Goal: Check status

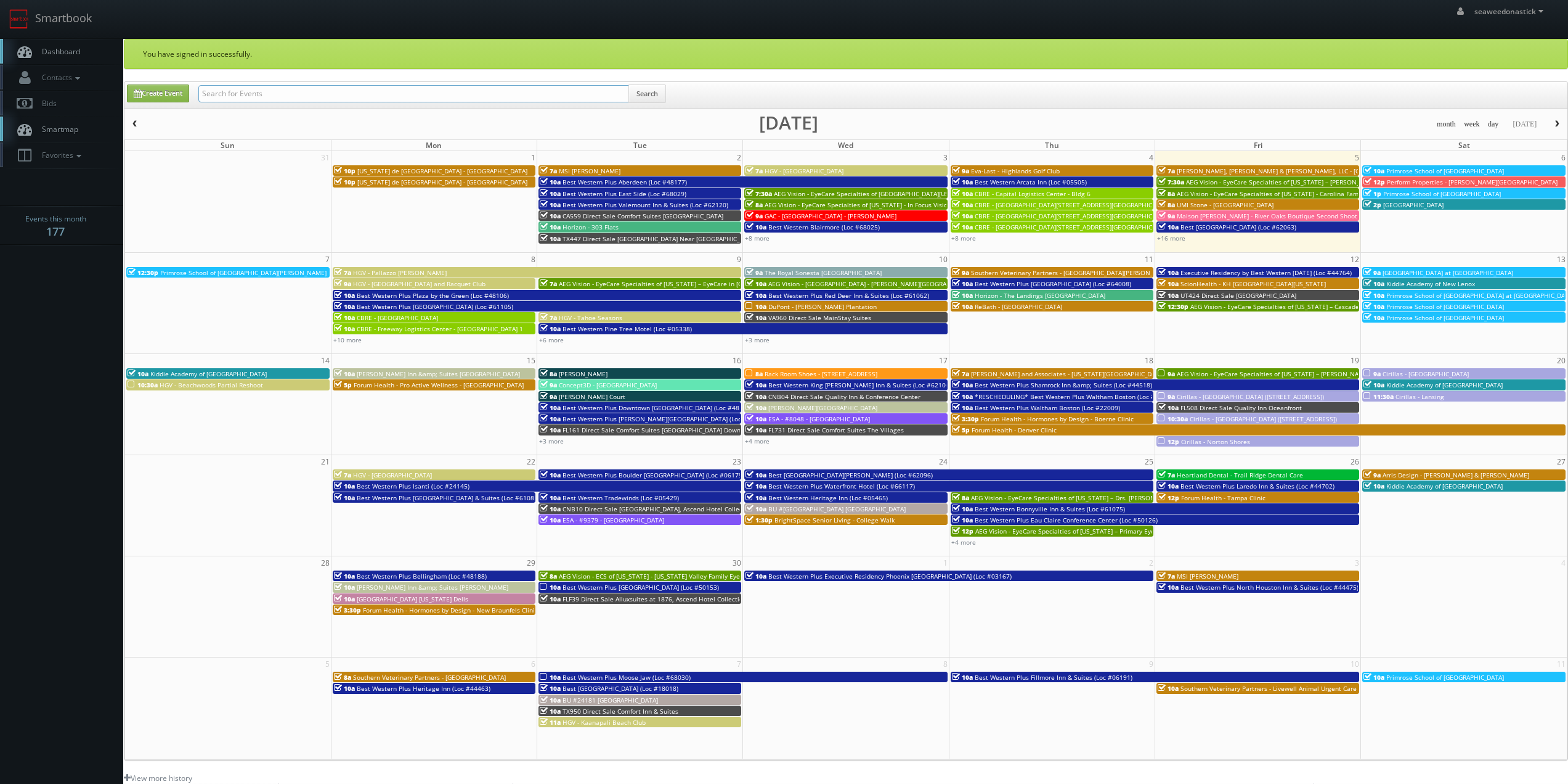
drag, startPoint x: 0, startPoint y: 0, endPoint x: 252, endPoint y: 86, distance: 266.3
click at [252, 86] on input "text" at bounding box center [414, 94] width 431 height 17
paste input "(06-17-25) Best Western Plus Riverfront Hotel and Suites (Loc #27082)"
drag, startPoint x: 242, startPoint y: 94, endPoint x: 71, endPoint y: 108, distance: 171.6
click at [71, 108] on body "Smartbook Toggle Side Navigation Toggle Top Navigation seaweedonastick seaweedo…" at bounding box center [784, 507] width 1568 height 1014
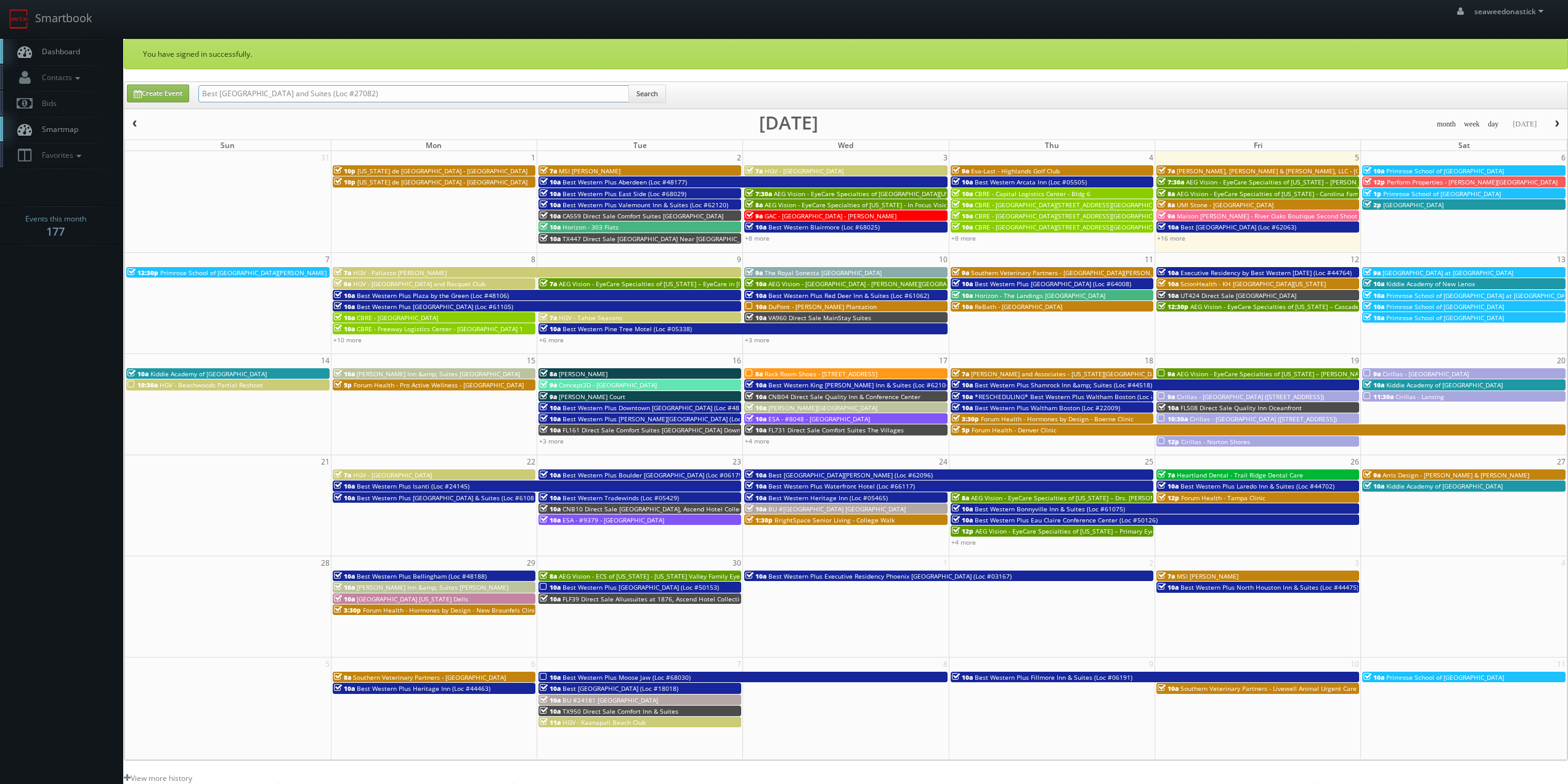
type input "Best [GEOGRAPHIC_DATA] and Suites (Loc #27082)"
click at [641, 96] on button "Search" at bounding box center [647, 94] width 38 height 19
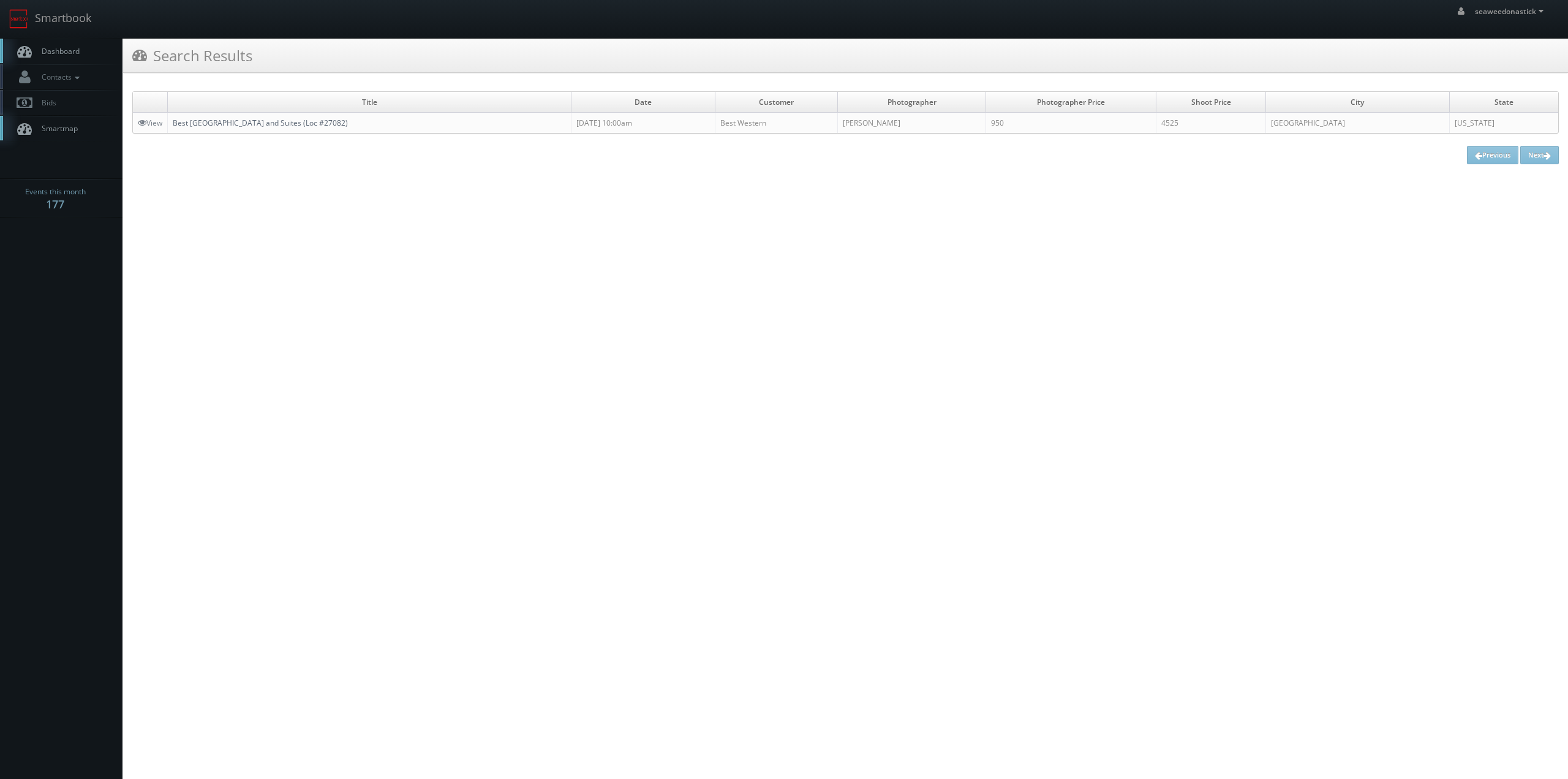
click at [275, 122] on link "Best Western Plus Riverfront Hotel and Suites (Loc #27082)" at bounding box center [260, 122] width 175 height 10
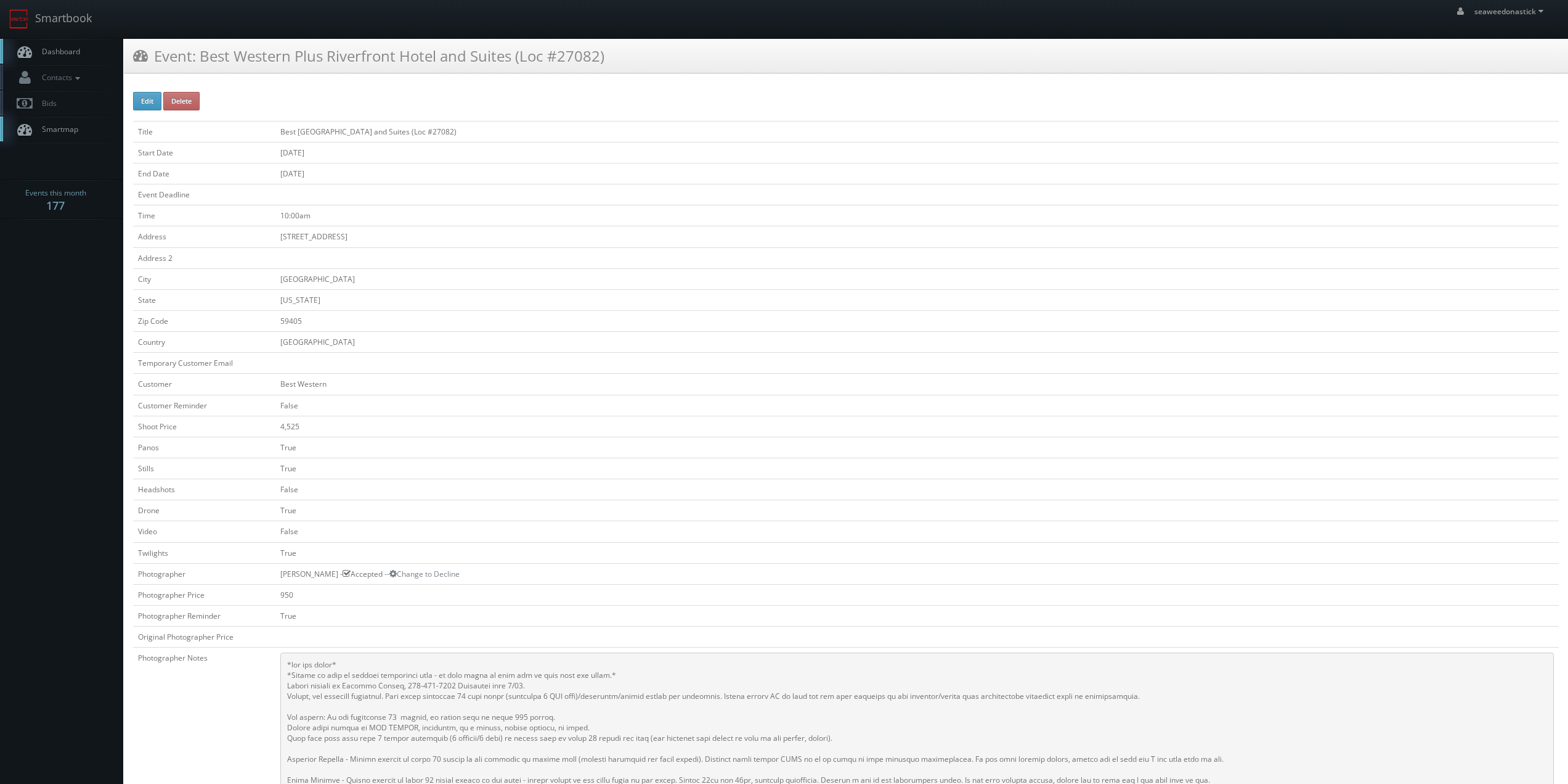
click at [66, 52] on span "Dashboard" at bounding box center [58, 51] width 45 height 10
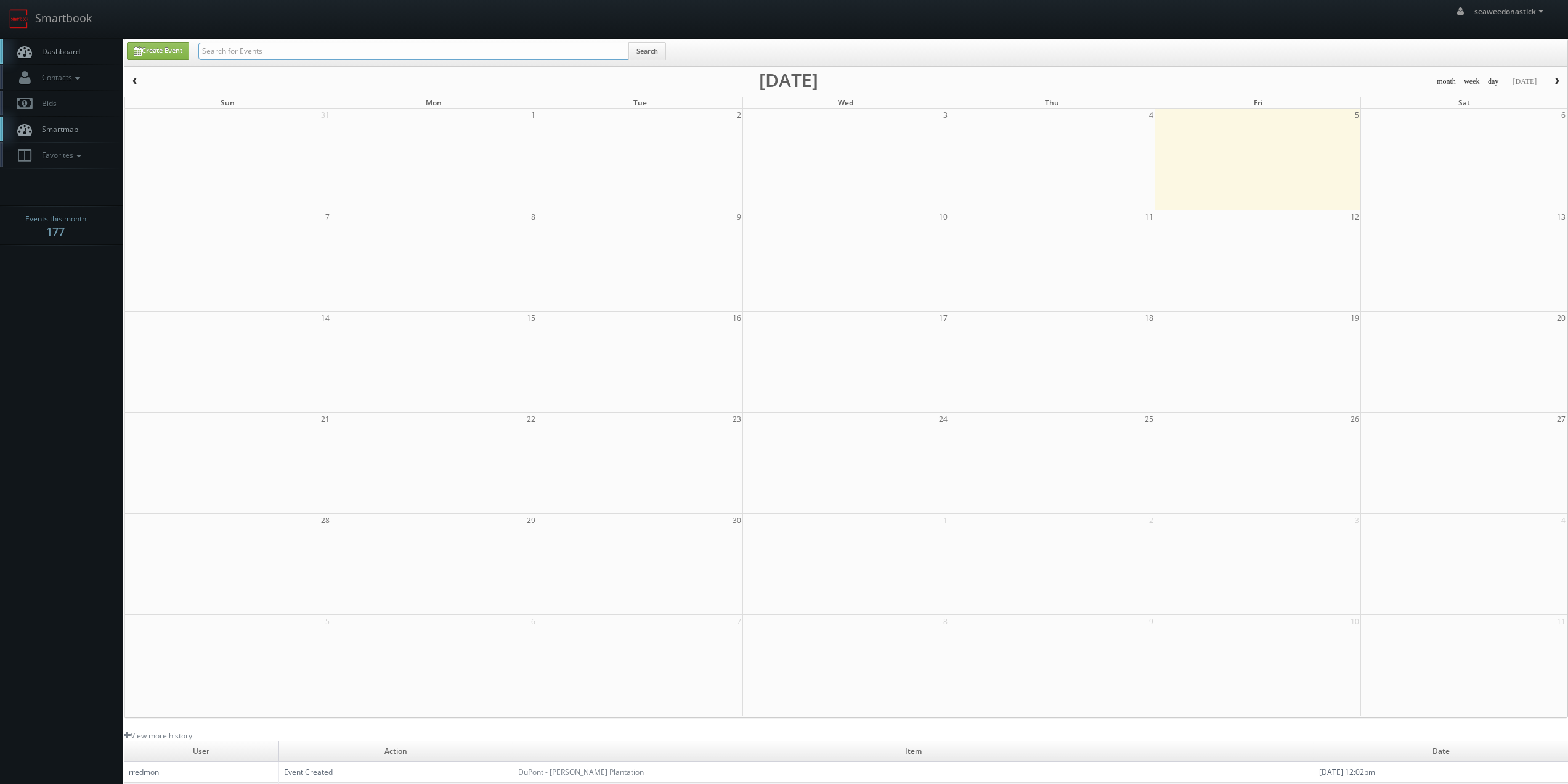
drag, startPoint x: 0, startPoint y: 0, endPoint x: 313, endPoint y: 59, distance: 318.5
click at [313, 59] on input "text" at bounding box center [414, 51] width 431 height 17
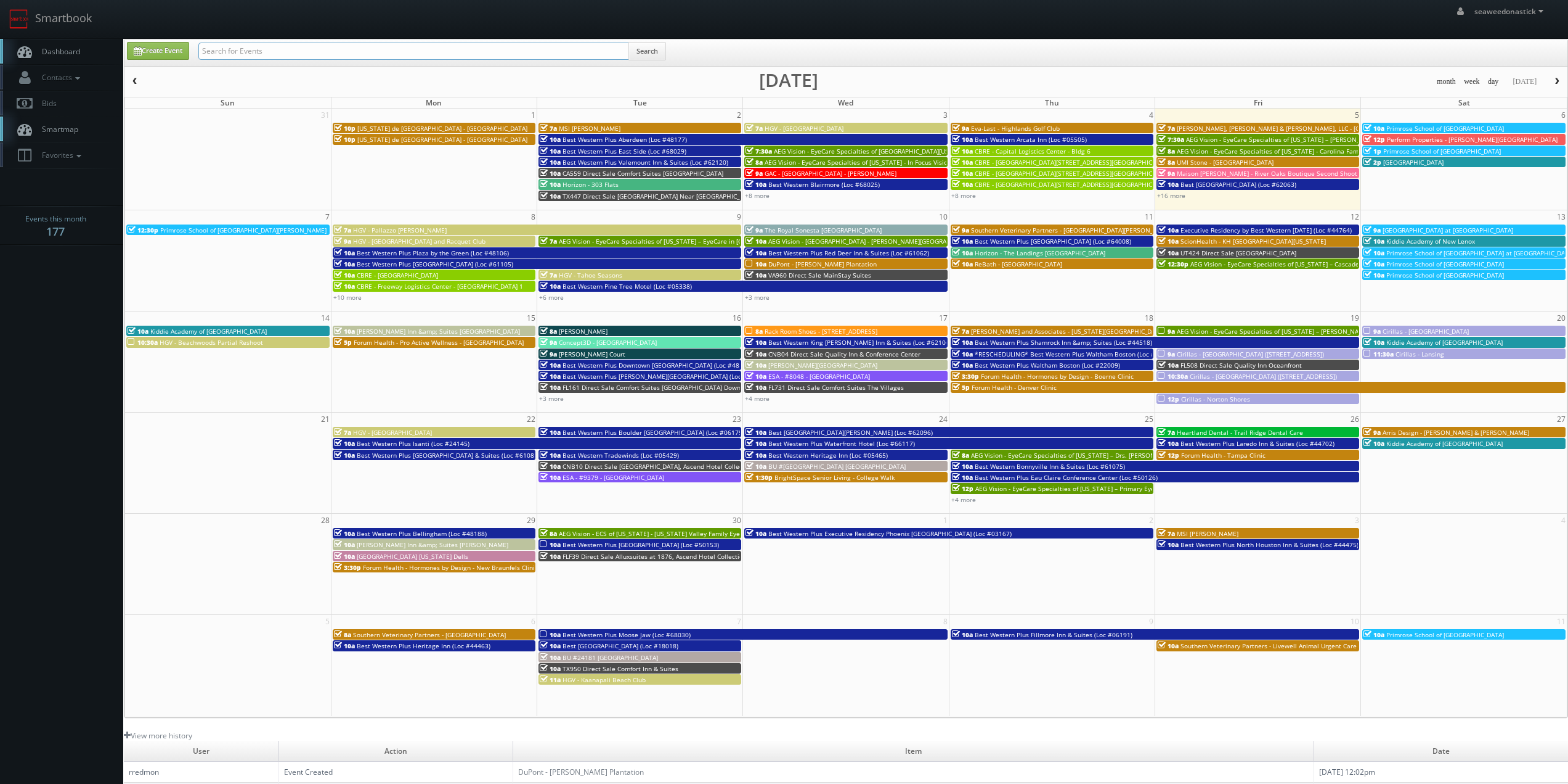
paste input "(07-08-25) Best Western Commerce Inn (Loc #11198)"
drag, startPoint x: 241, startPoint y: 53, endPoint x: 71, endPoint y: 53, distance: 170.0
click at [71, 53] on body "Smartbook Toggle Side Navigation Toggle Top Navigation seaweedonastick seaweedo…" at bounding box center [784, 485] width 1568 height 971
type input "Best Western Commerce Inn (Loc #11198)"
click at [666, 56] on button "Search" at bounding box center [647, 51] width 38 height 19
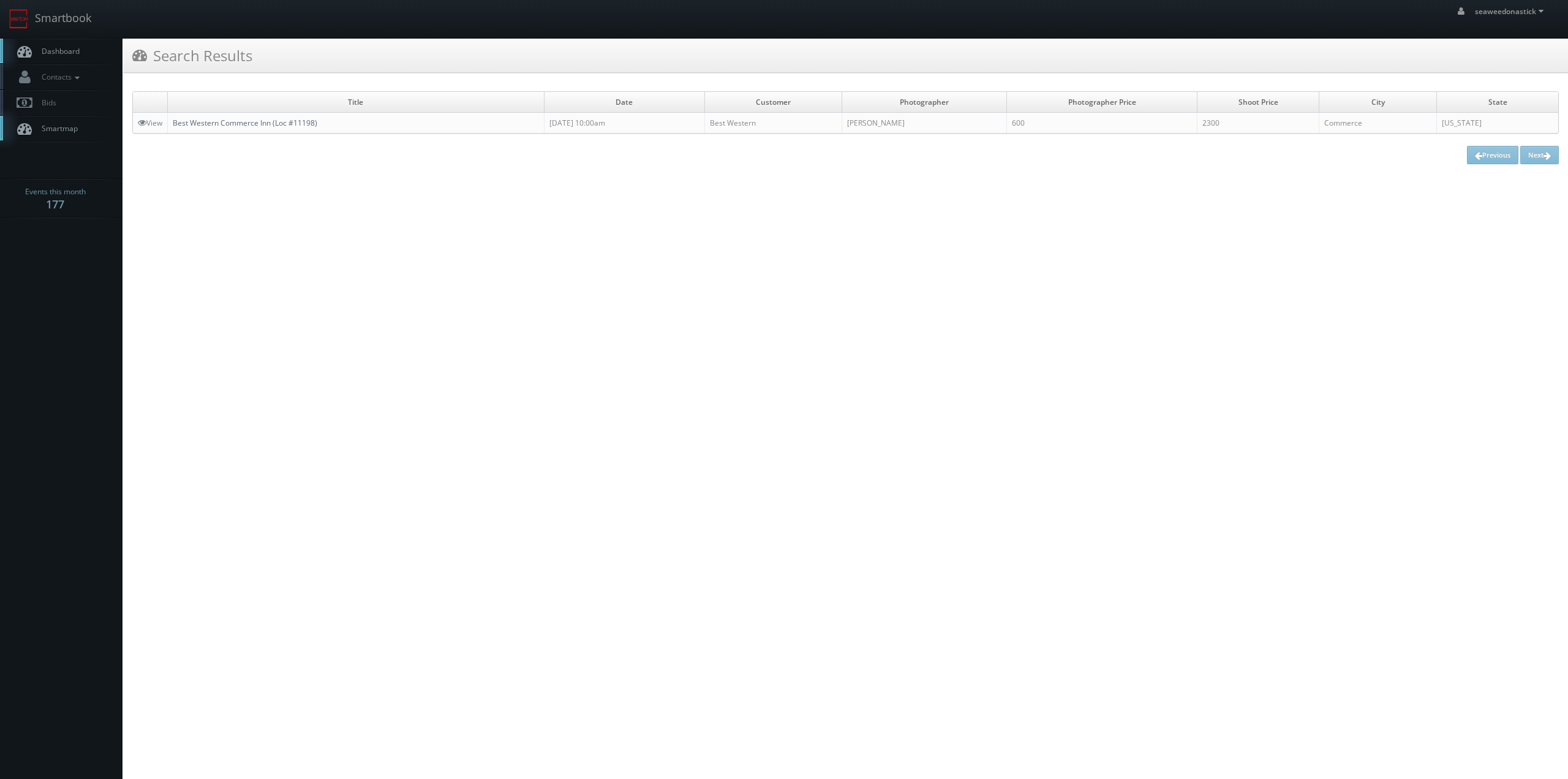
click at [294, 122] on link "Best Western Commerce Inn (Loc #11198)" at bounding box center [245, 122] width 145 height 10
